Goal: Register for event/course

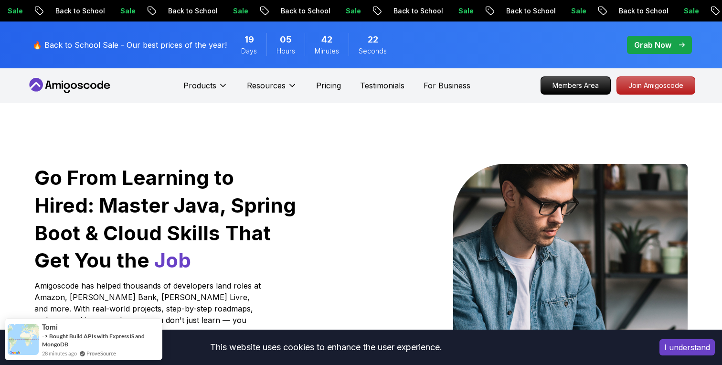
click at [663, 347] on button "I understand" at bounding box center [686, 347] width 55 height 16
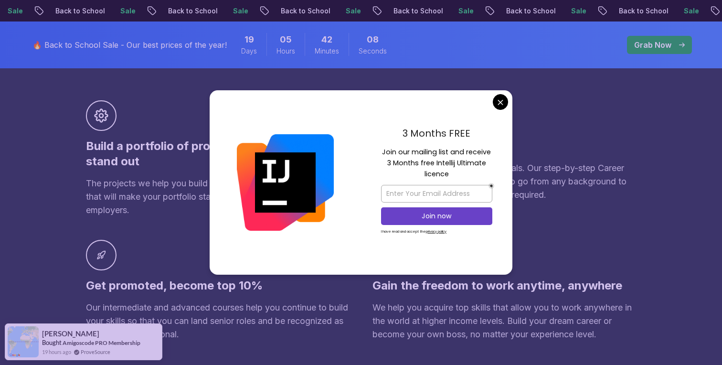
scroll to position [656, 0]
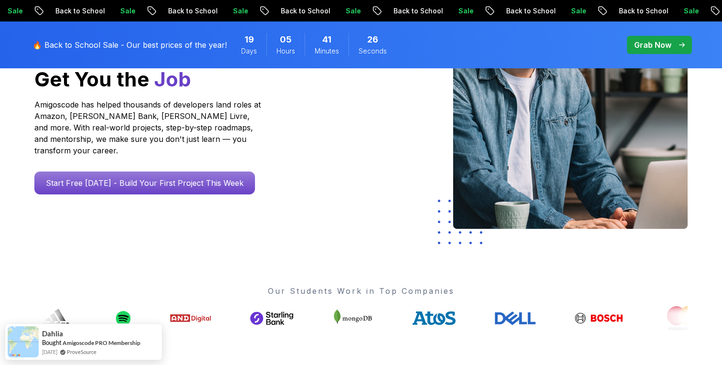
scroll to position [0, 0]
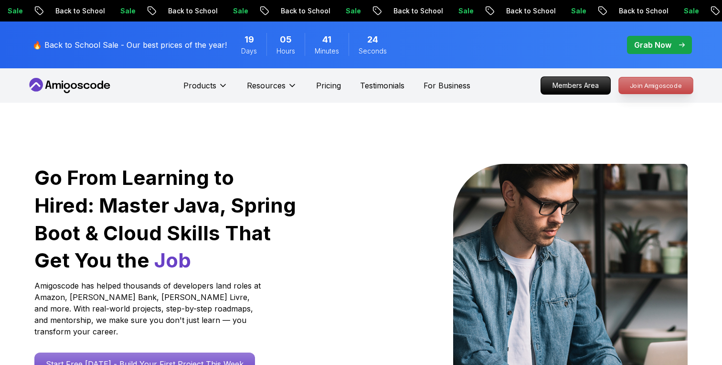
click at [637, 88] on p "Join Amigoscode" at bounding box center [656, 85] width 74 height 16
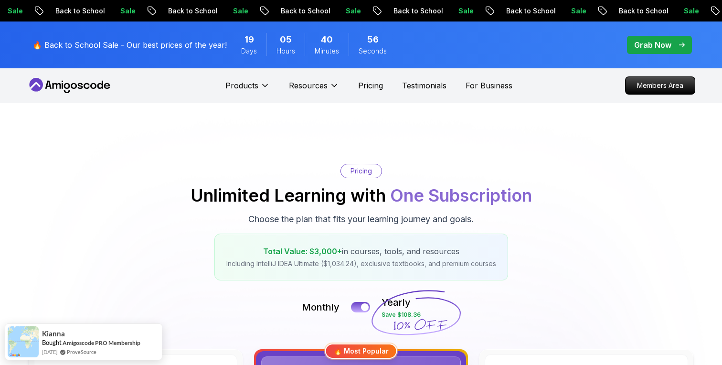
click at [76, 85] on icon at bounding box center [74, 86] width 6 height 6
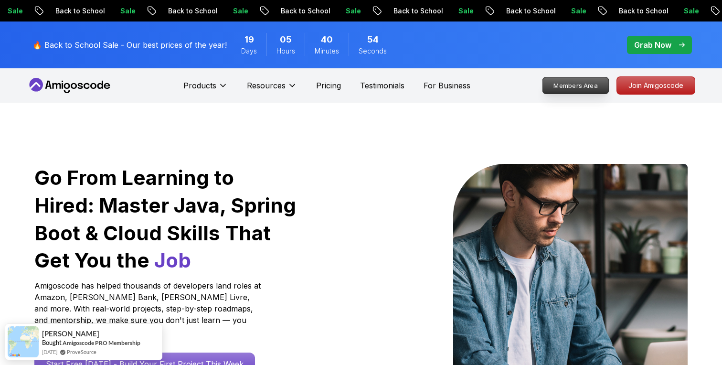
click at [561, 85] on p "Members Area" at bounding box center [576, 85] width 66 height 16
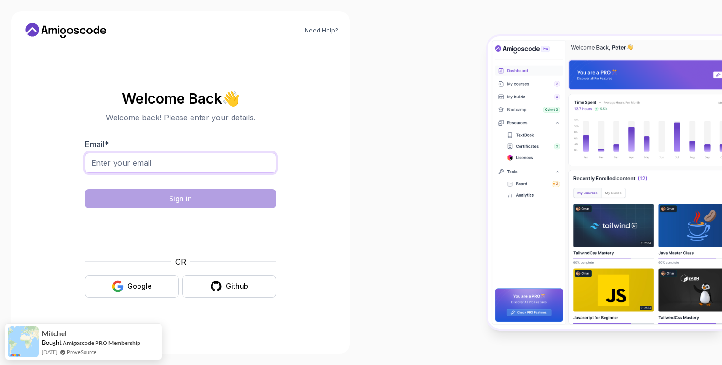
click at [186, 162] on input "Email *" at bounding box center [180, 163] width 191 height 20
type input "brehuescusergiu@gmail.com"
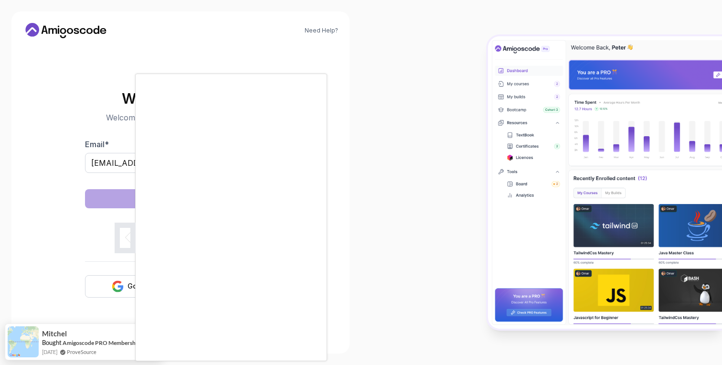
click at [366, 94] on div at bounding box center [361, 182] width 722 height 365
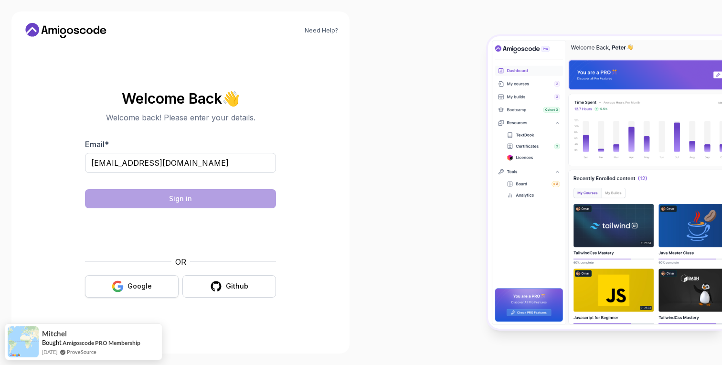
click at [110, 282] on button "Google" at bounding box center [132, 286] width 94 height 22
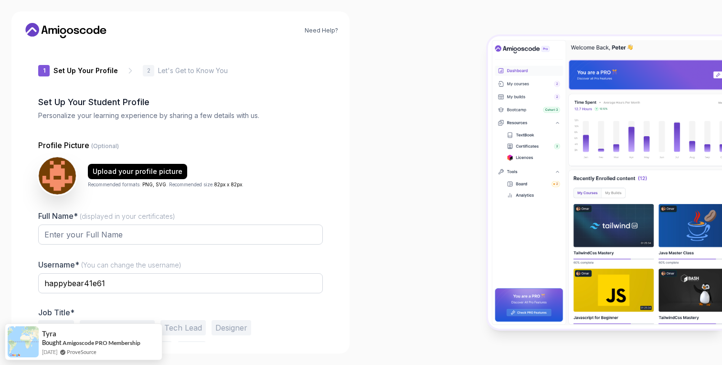
click at [72, 27] on icon at bounding box center [66, 30] width 86 height 15
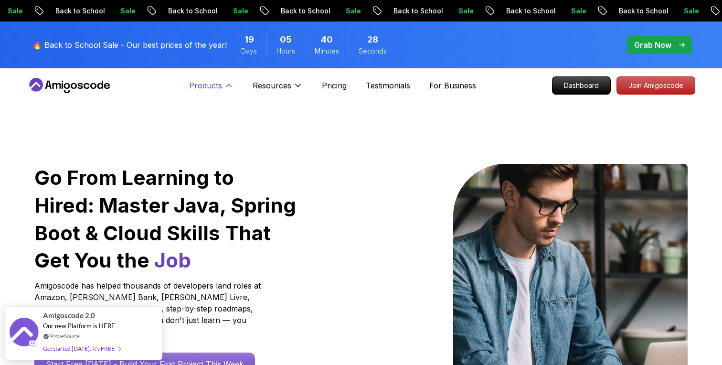
click at [216, 84] on p "Products" at bounding box center [205, 85] width 33 height 11
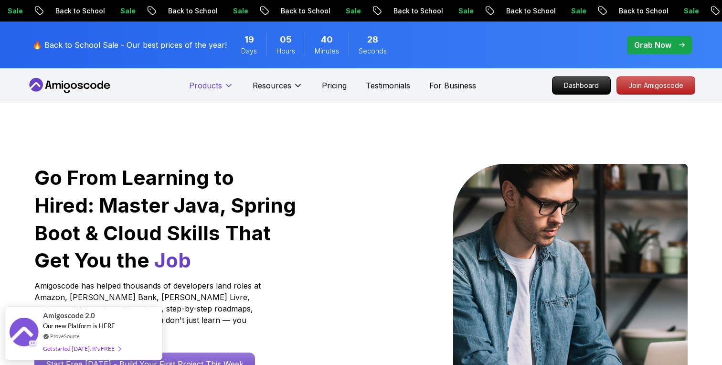
click at [216, 84] on p "Products" at bounding box center [205, 85] width 33 height 11
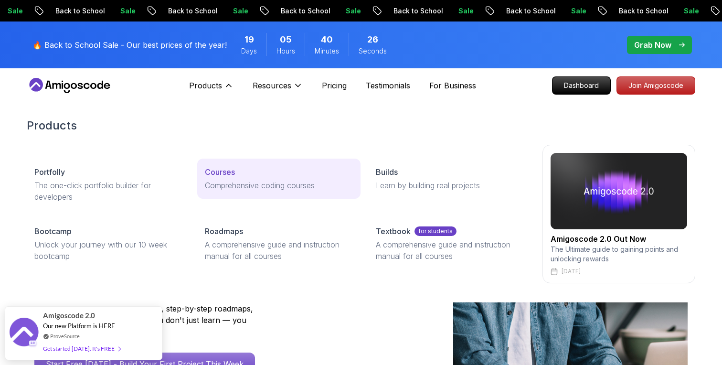
click at [239, 181] on p "Comprehensive coding courses" at bounding box center [279, 185] width 148 height 11
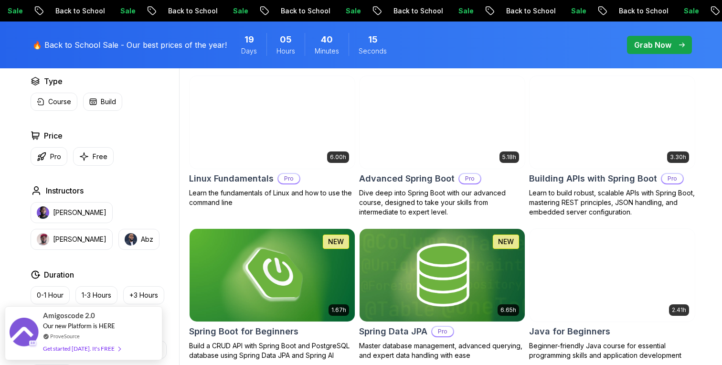
scroll to position [292, 0]
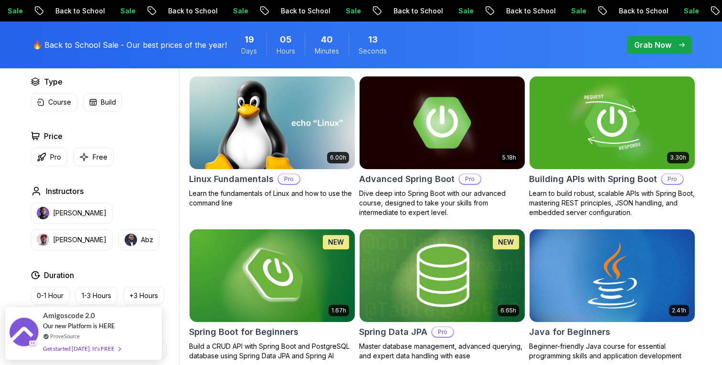
click at [417, 180] on h2 "Advanced Spring Boot" at bounding box center [406, 178] width 95 height 13
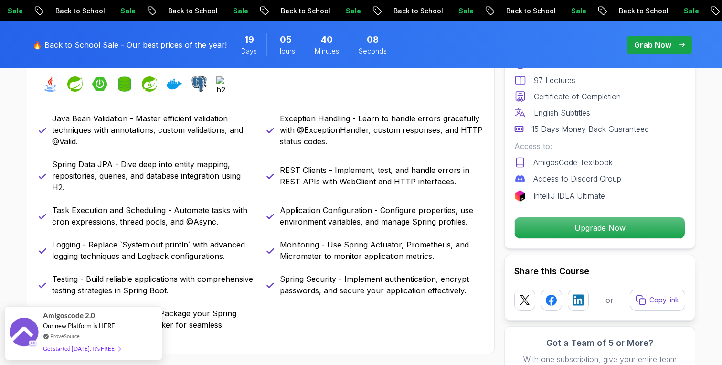
scroll to position [469, 0]
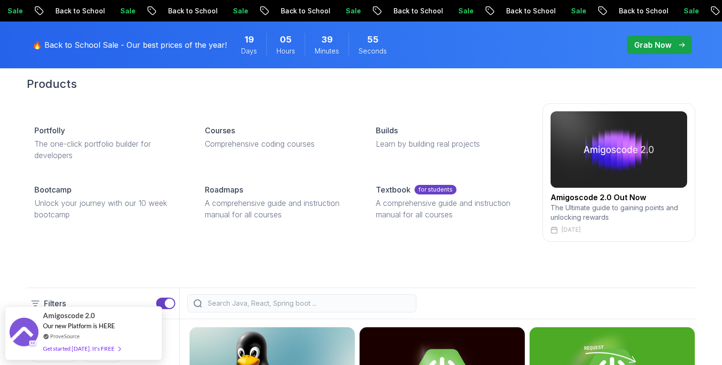
scroll to position [48, 0]
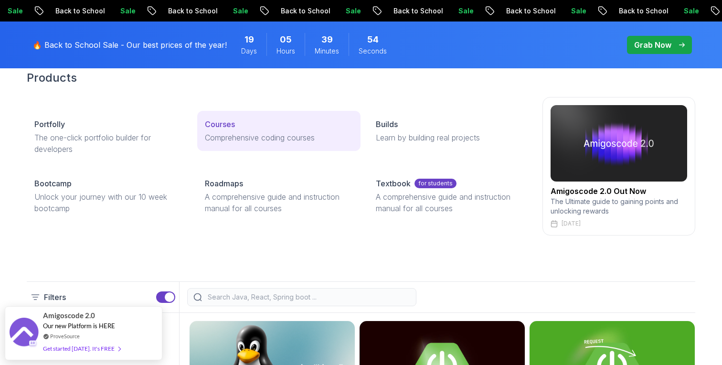
click at [254, 131] on link "Courses Comprehensive coding courses" at bounding box center [278, 131] width 163 height 40
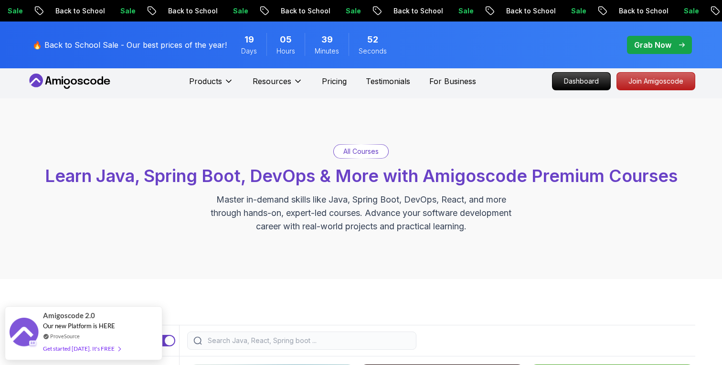
scroll to position [3, 0]
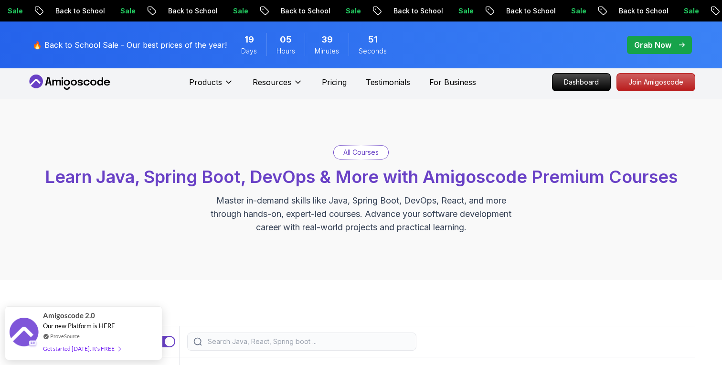
click at [645, 47] on p "Grab Now" at bounding box center [652, 44] width 37 height 11
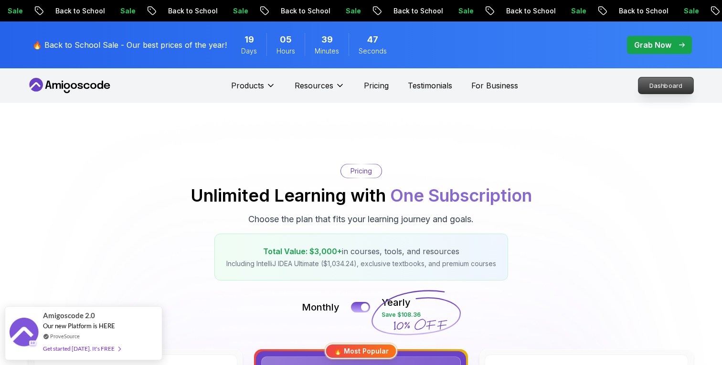
click at [649, 81] on p "Dashboard" at bounding box center [665, 85] width 55 height 16
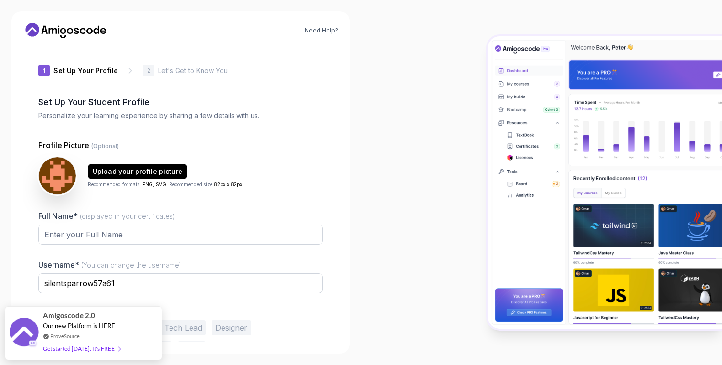
click at [74, 34] on icon at bounding box center [66, 30] width 86 height 15
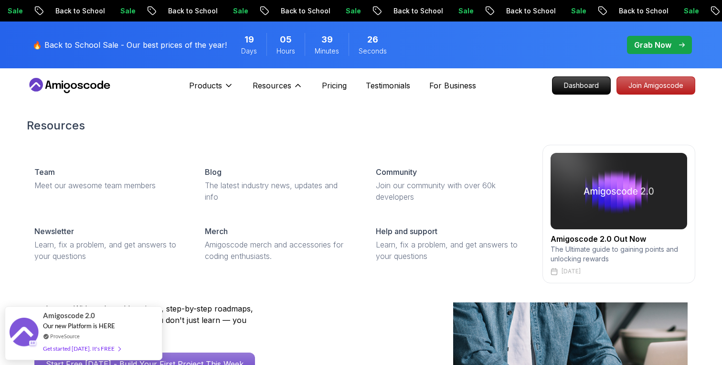
click at [578, 236] on h2 "Amigoscode 2.0 Out Now" at bounding box center [618, 238] width 137 height 11
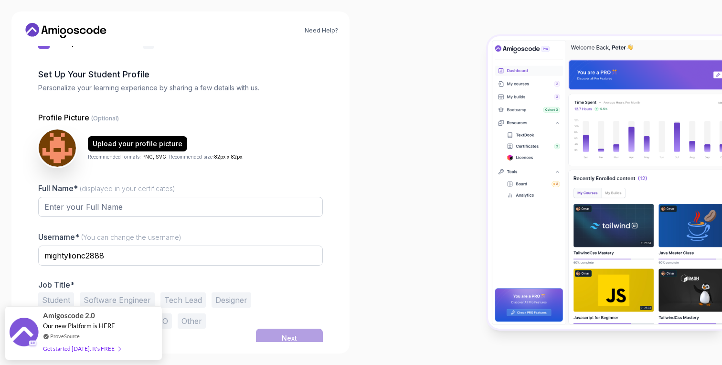
scroll to position [33, 0]
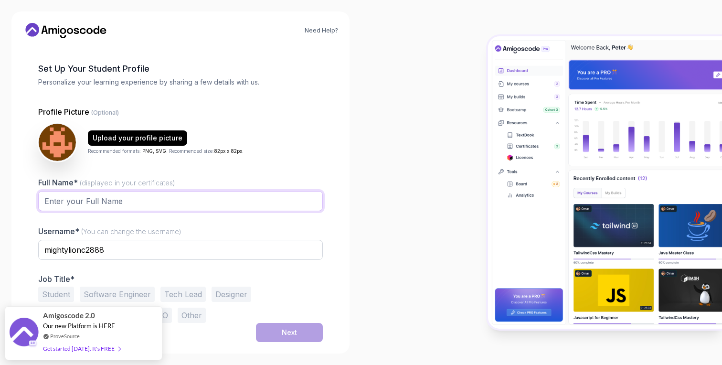
click at [172, 201] on input "Full Name* (displayed in your certificates)" at bounding box center [180, 201] width 285 height 20
type input "Sergiu brehuescu"
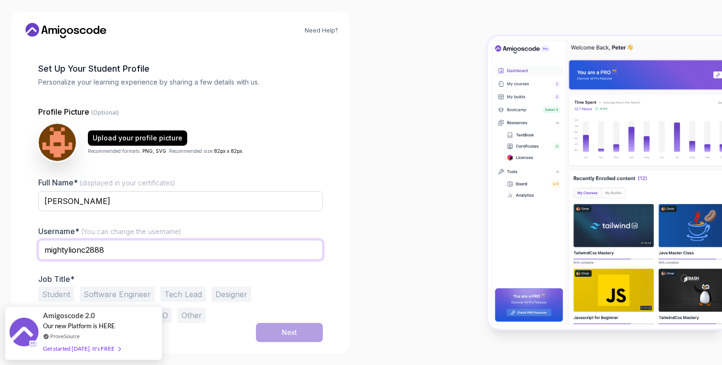
click at [115, 252] on input "mightylionc2888" at bounding box center [180, 250] width 285 height 20
type input "brehuescu_s"
click at [136, 293] on button "Software Engineer" at bounding box center [117, 293] width 75 height 15
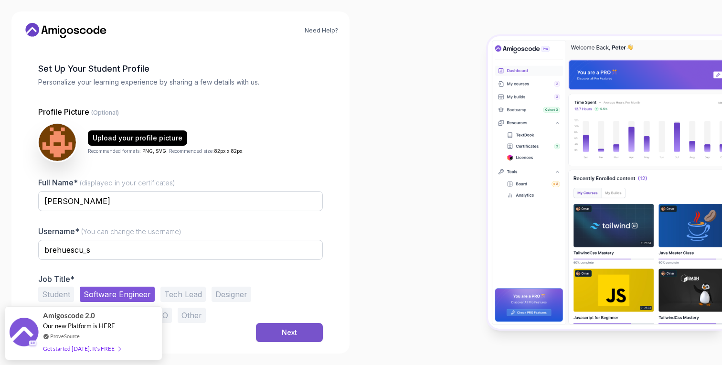
click at [280, 328] on button "Next" at bounding box center [289, 332] width 67 height 19
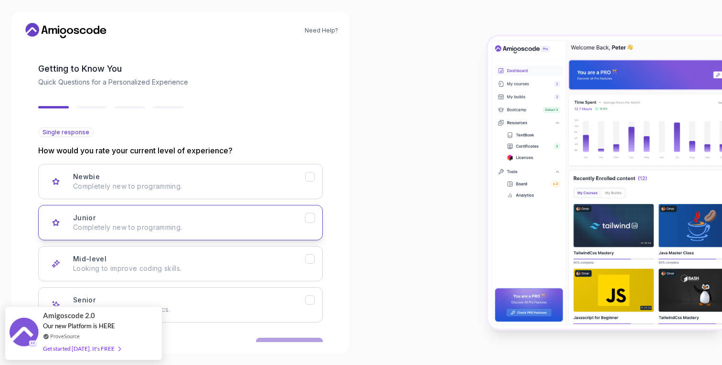
scroll to position [63, 0]
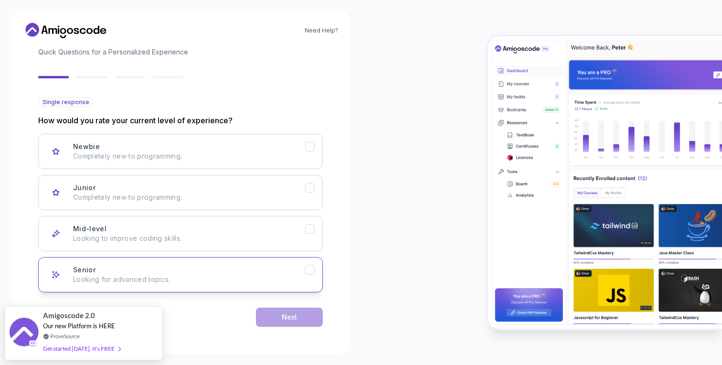
click at [271, 270] on div "Senior Looking for advanced topics." at bounding box center [189, 274] width 232 height 19
click at [293, 319] on div "Next" at bounding box center [289, 317] width 15 height 10
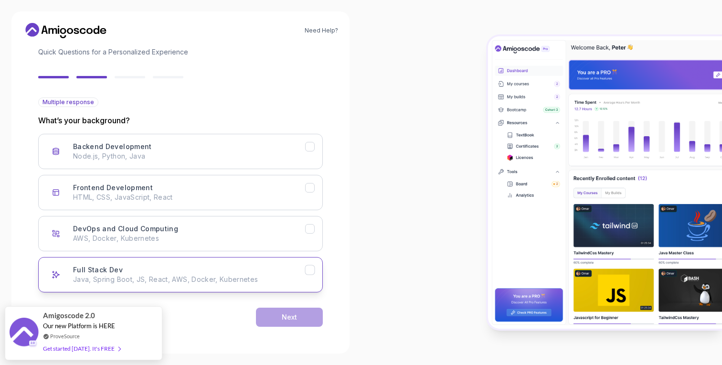
click at [262, 279] on p "Java, Spring Boot, JS, React, AWS, Docker, Kubernetes" at bounding box center [189, 280] width 232 height 10
click at [291, 319] on div "Next" at bounding box center [289, 317] width 15 height 10
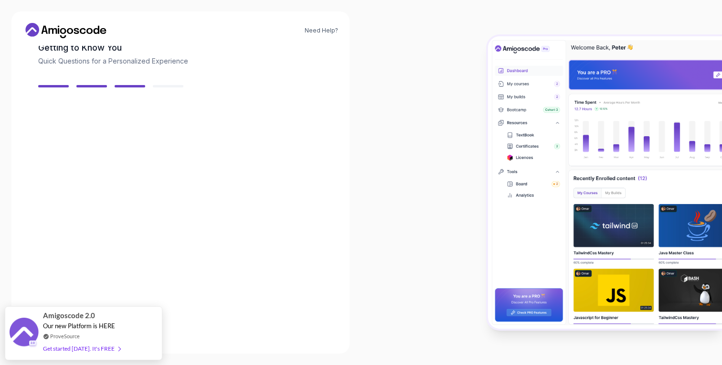
scroll to position [52, 0]
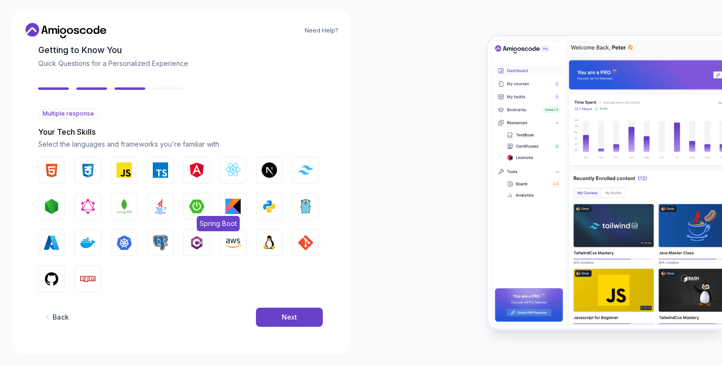
click at [194, 205] on img "button" at bounding box center [196, 206] width 15 height 15
click at [299, 318] on button "Next" at bounding box center [289, 316] width 67 height 19
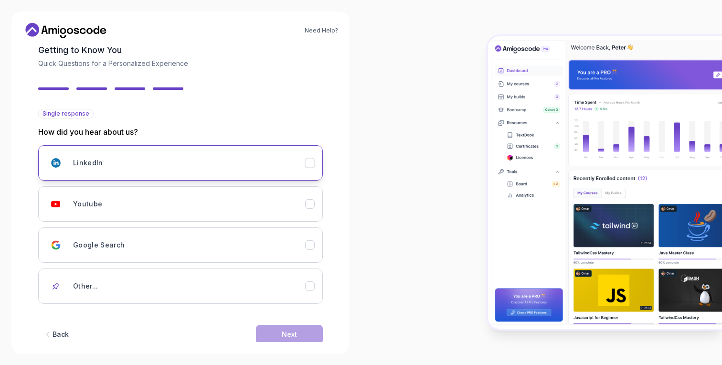
click at [161, 170] on div "LinkedIn" at bounding box center [189, 162] width 232 height 19
click at [269, 333] on button "Next" at bounding box center [289, 334] width 67 height 19
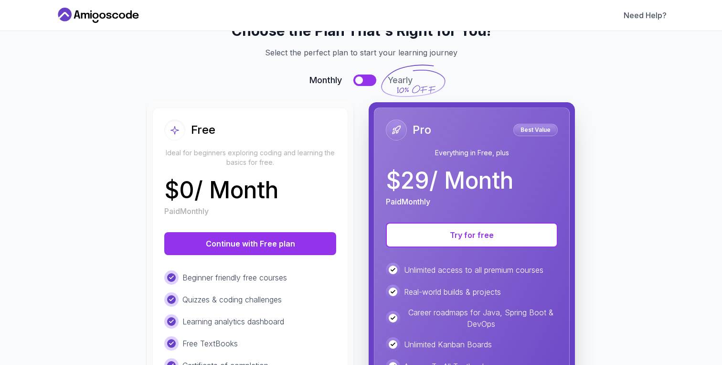
scroll to position [0, 0]
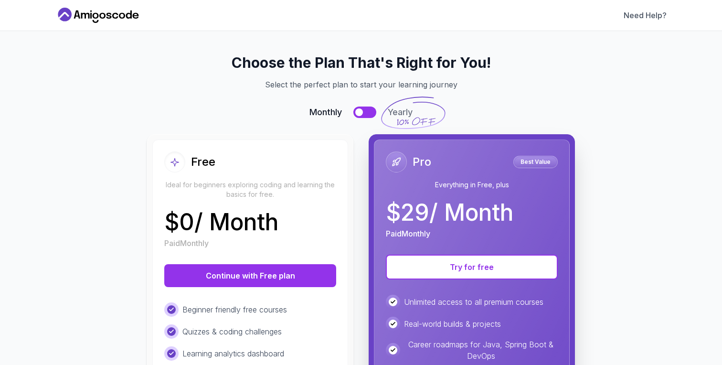
click at [105, 28] on div "Need Help?" at bounding box center [361, 15] width 722 height 31
click at [105, 18] on icon at bounding box center [98, 15] width 86 height 15
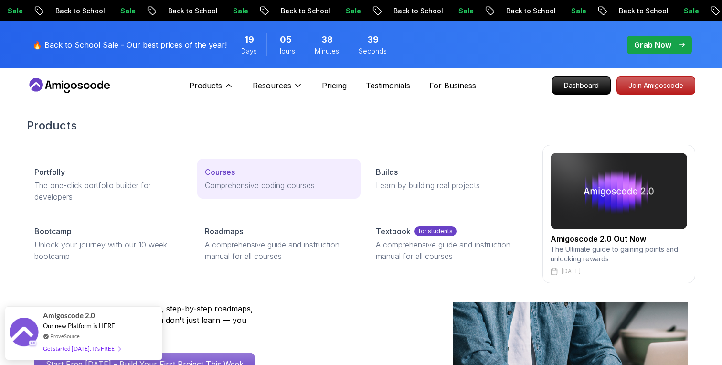
click at [229, 173] on p "Courses" at bounding box center [220, 171] width 30 height 11
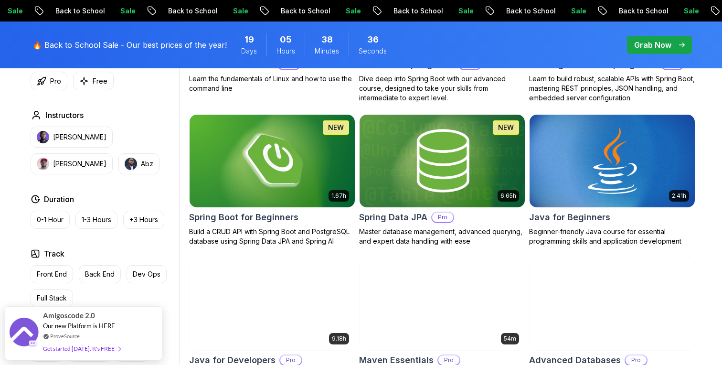
scroll to position [423, 0]
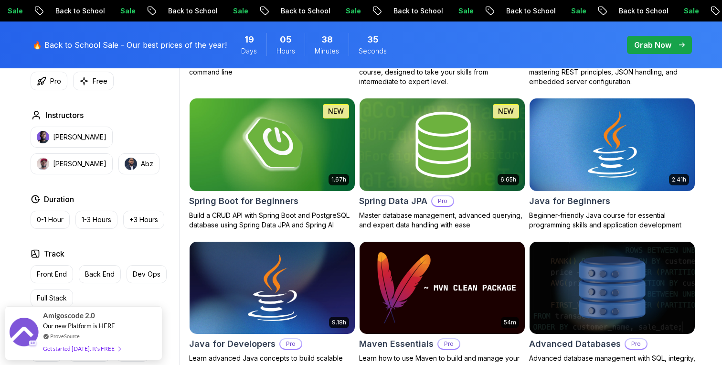
click at [416, 199] on h2 "Spring Data JPA" at bounding box center [393, 200] width 68 height 13
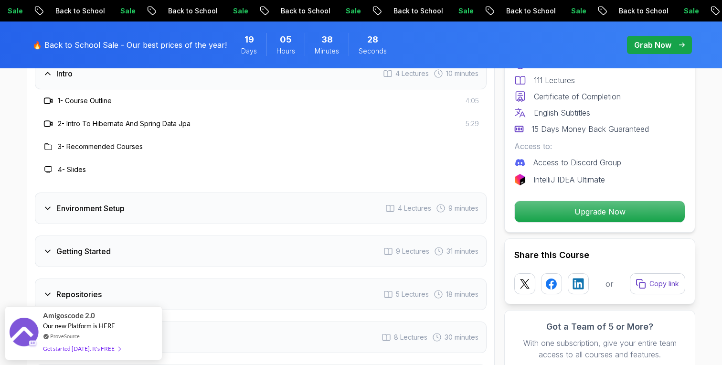
click at [285, 192] on div "Environment Setup 4 Lectures 9 minutes" at bounding box center [261, 208] width 452 height 32
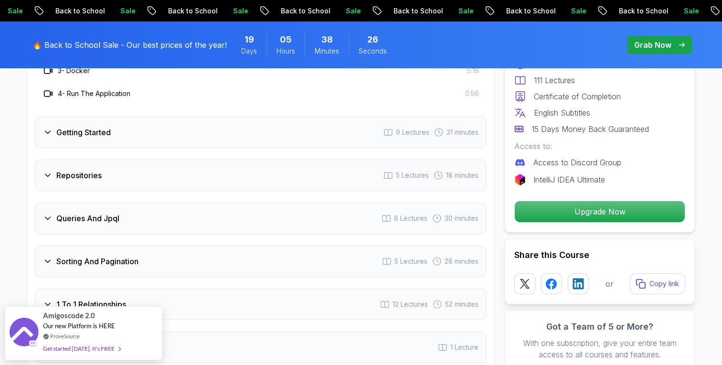
scroll to position [1365, 0]
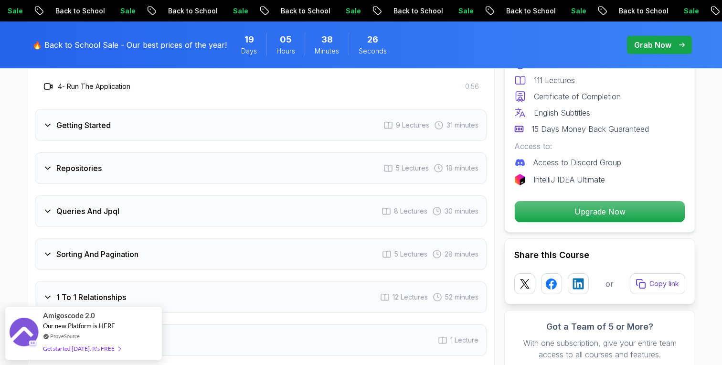
click at [123, 156] on div "Repositories 5 Lectures 18 minutes" at bounding box center [261, 168] width 452 height 32
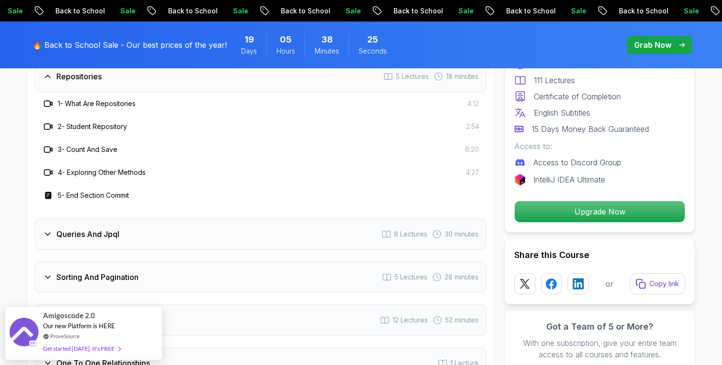
click at [92, 145] on h3 "3 - Count And Save" at bounding box center [88, 150] width 60 height 10
click at [85, 144] on div "3 - Count And Save" at bounding box center [79, 149] width 75 height 11
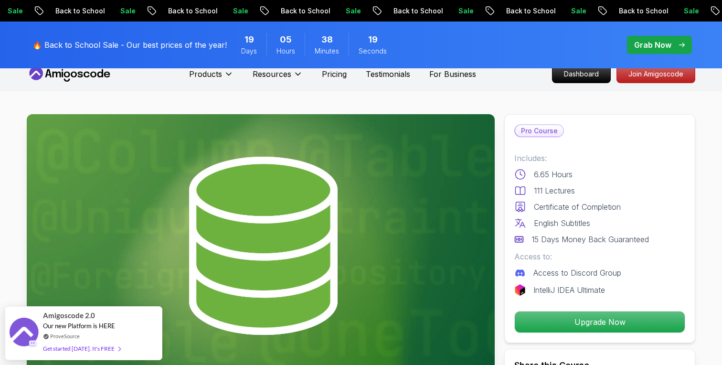
scroll to position [0, 0]
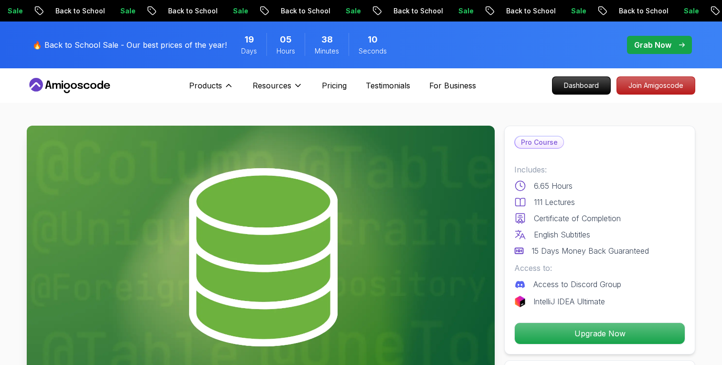
click at [87, 93] on nav "Products Products Portfolly The one-click portfolio builder for developers Cour…" at bounding box center [361, 85] width 668 height 34
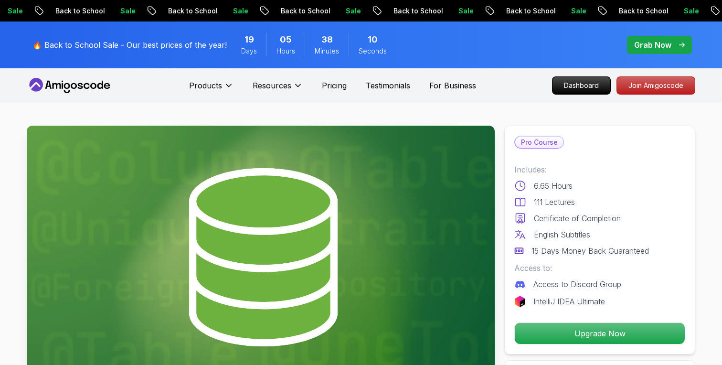
click at [84, 86] on icon at bounding box center [87, 86] width 6 height 6
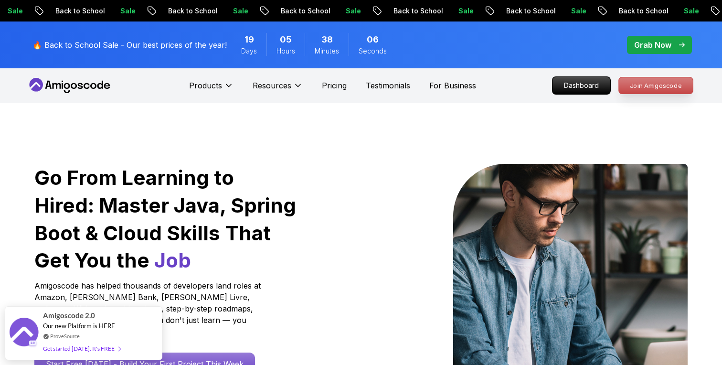
click at [649, 86] on p "Join Amigoscode" at bounding box center [656, 85] width 74 height 16
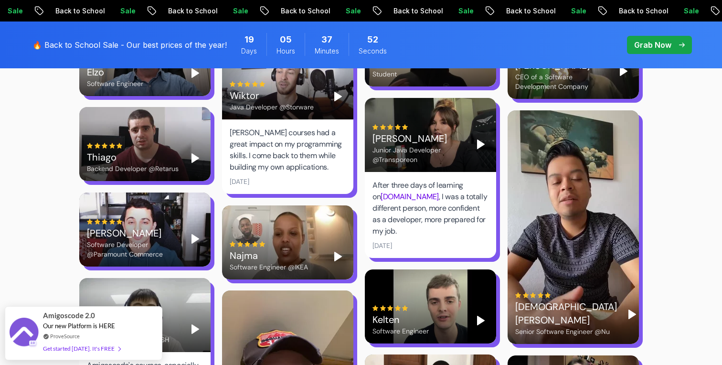
scroll to position [2555, 0]
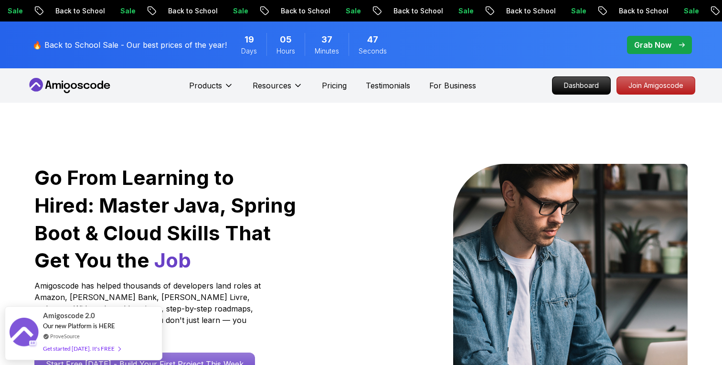
click at [81, 81] on icon at bounding box center [70, 85] width 86 height 15
click at [128, 116] on div "Go From Learning to Hired: Master Java, Spring Boot & Cloud Skills That Get You…" at bounding box center [361, 337] width 668 height 469
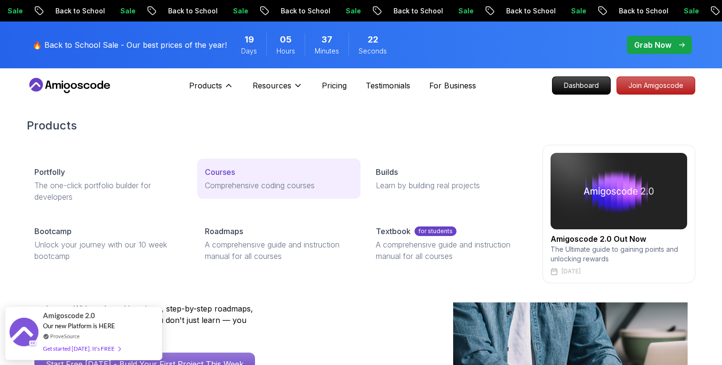
click at [233, 179] on link "Courses Comprehensive coding courses" at bounding box center [278, 179] width 163 height 40
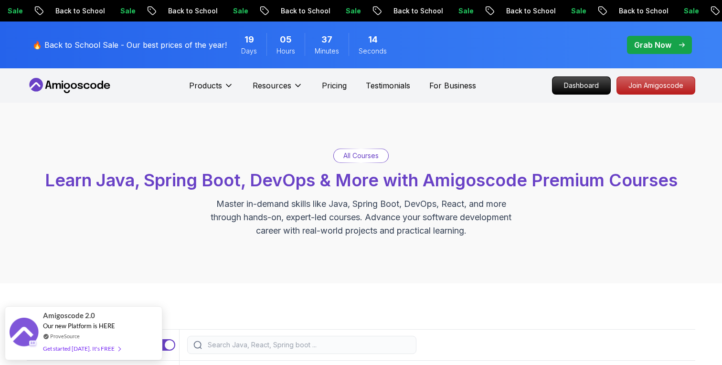
click at [652, 48] on p "Grab Now" at bounding box center [652, 44] width 37 height 11
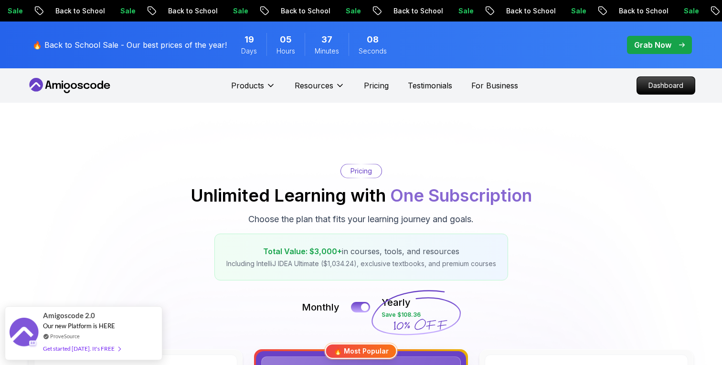
click at [428, 94] on div "Products Resources Pricing Testimonials For Business" at bounding box center [374, 85] width 287 height 19
click at [64, 85] on icon at bounding box center [67, 86] width 6 height 6
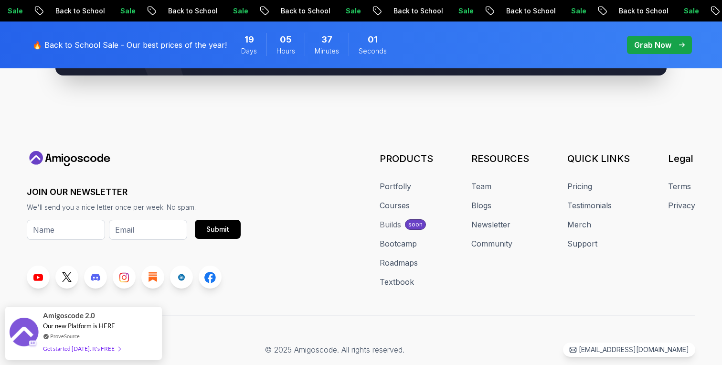
scroll to position [3704, 0]
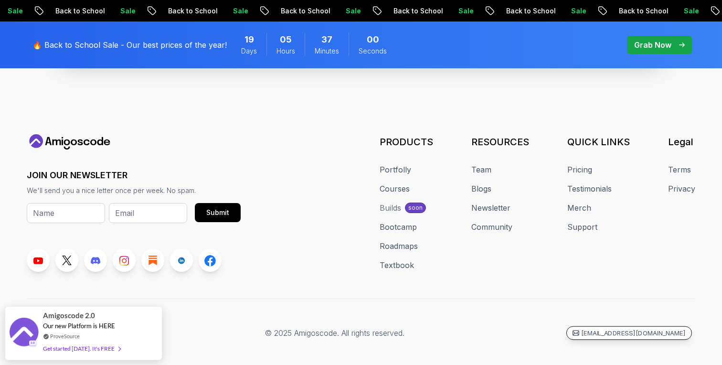
click at [579, 329] on icon at bounding box center [575, 332] width 7 height 7
